Goal: Task Accomplishment & Management: Manage account settings

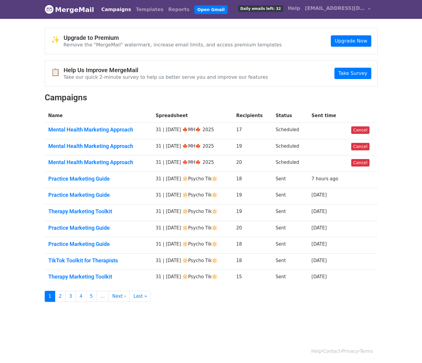
click at [107, 12] on link "Campaigns" at bounding box center [116, 10] width 34 height 12
click at [145, 7] on link "Templates" at bounding box center [149, 10] width 32 height 12
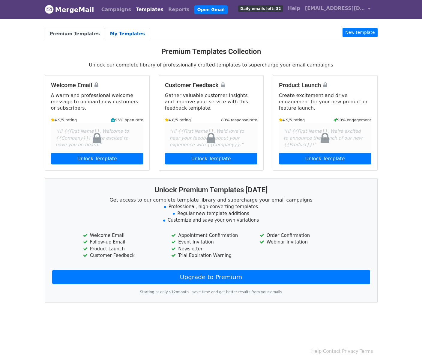
click at [118, 38] on link "My Templates" at bounding box center [127, 34] width 45 height 12
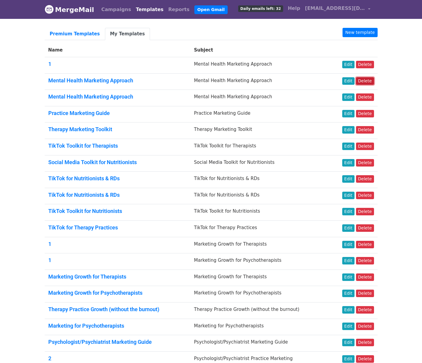
click at [362, 82] on link "Delete" at bounding box center [365, 80] width 18 height 7
